Goal: Complete application form

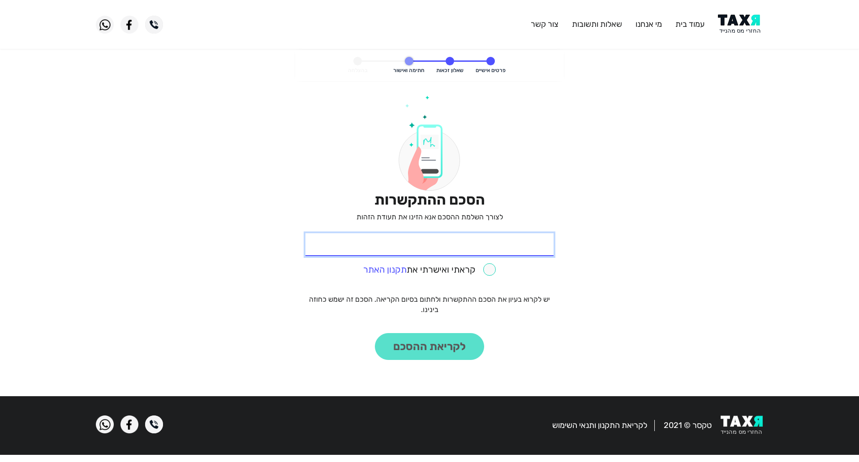
click at [521, 242] on input "* תעודת זהות" at bounding box center [430, 244] width 248 height 23
type input "300976677"
click at [491, 271] on input "checkbox" at bounding box center [429, 269] width 133 height 13
checkbox input "true"
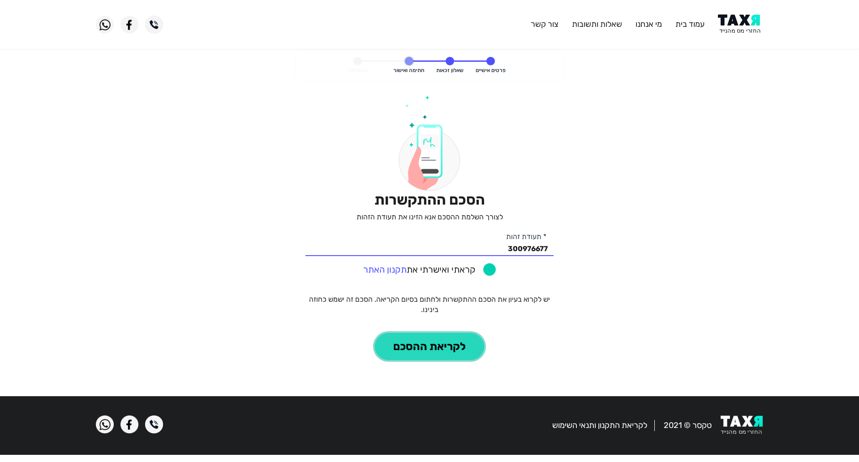
click at [417, 340] on button "לקריאת ההסכם" at bounding box center [429, 346] width 109 height 27
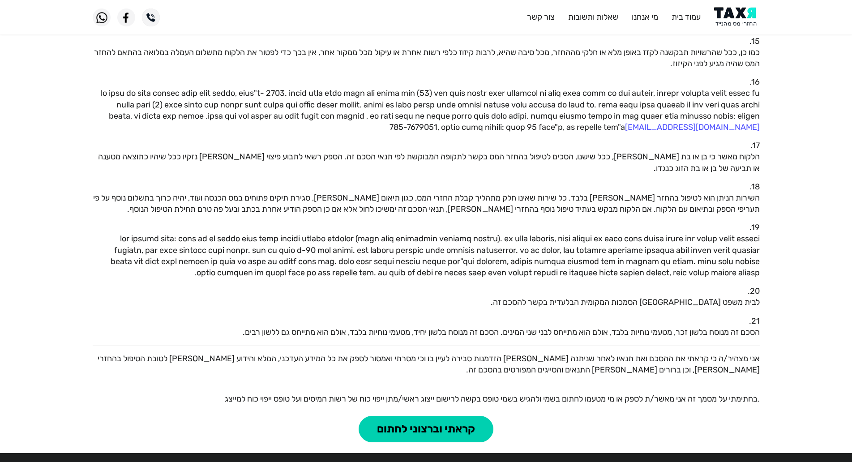
scroll to position [740, 0]
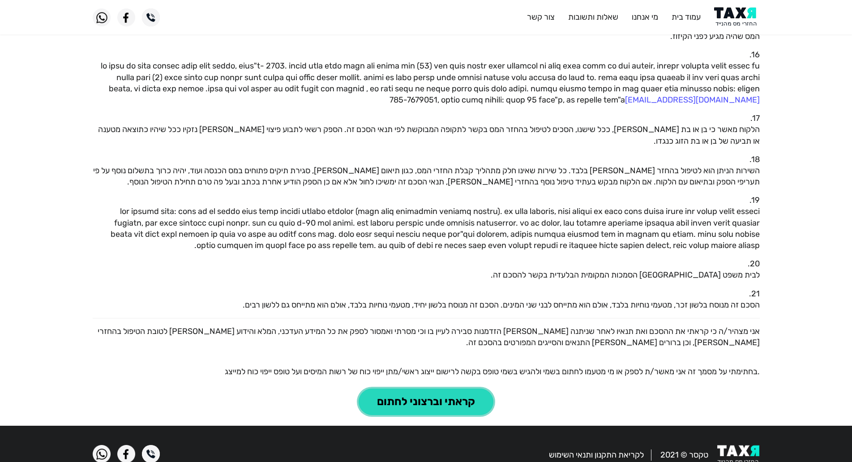
click at [413, 389] on button "קראתי וברצוני לחתום" at bounding box center [426, 402] width 135 height 27
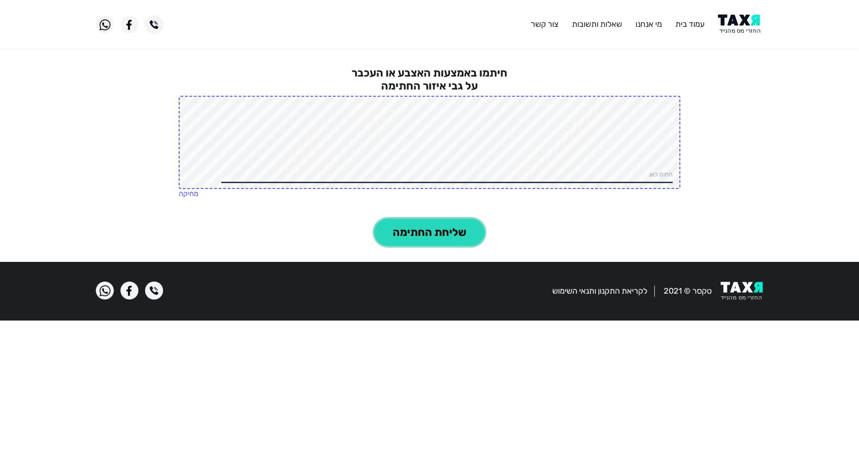
click at [454, 234] on button "שליחת החתימה" at bounding box center [429, 232] width 110 height 27
